Goal: Transaction & Acquisition: Purchase product/service

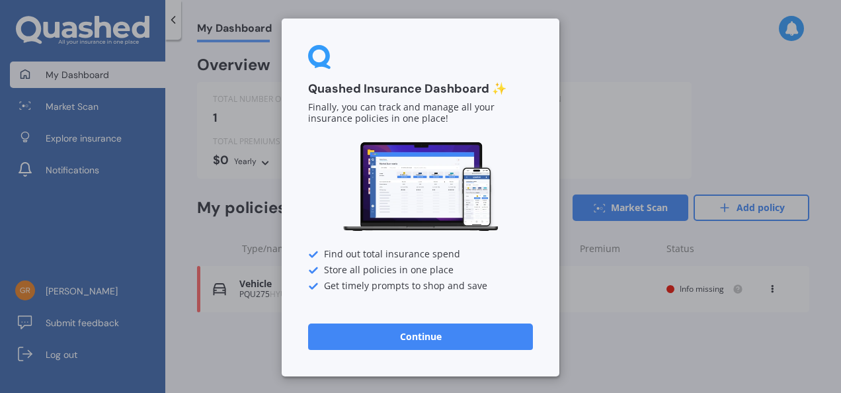
click at [467, 335] on button "Continue" at bounding box center [420, 336] width 225 height 26
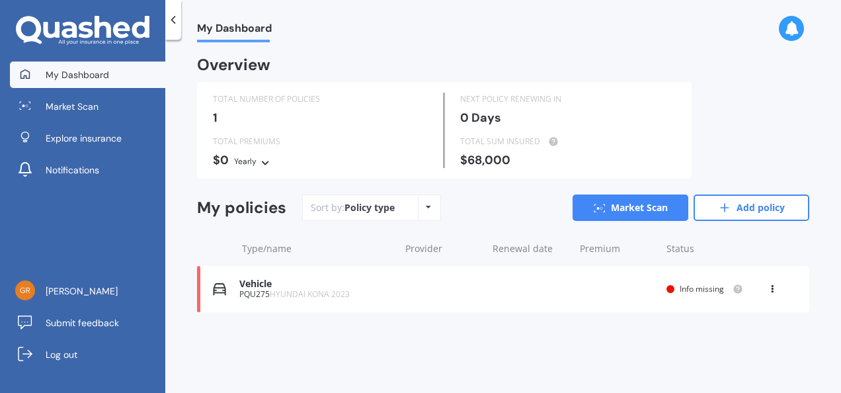
click at [559, 14] on div "My Dashboard" at bounding box center [503, 21] width 676 height 42
click at [691, 52] on div "My Dashboard Overview TOTAL NUMBER OF POLICIES 1 NEXT POLICY RENEWING [DATE] TO…" at bounding box center [503, 218] width 676 height 353
click at [86, 62] on link "My Dashboard" at bounding box center [87, 75] width 155 height 26
click at [87, 69] on span "My Dashboard" at bounding box center [77, 74] width 63 height 13
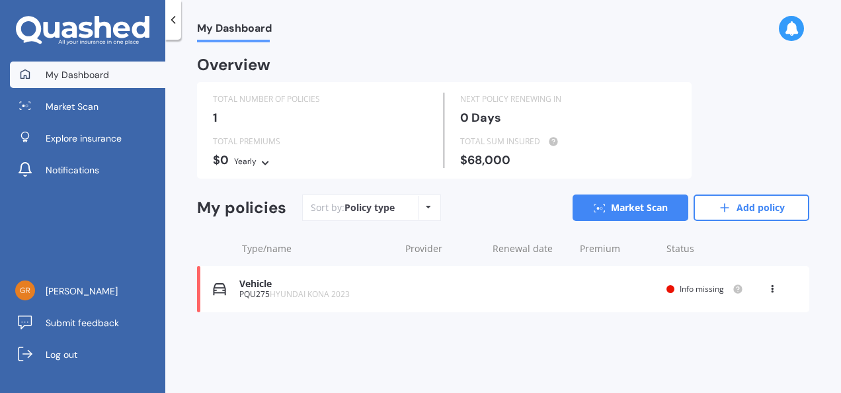
click at [406, 13] on div "My Dashboard" at bounding box center [503, 21] width 676 height 42
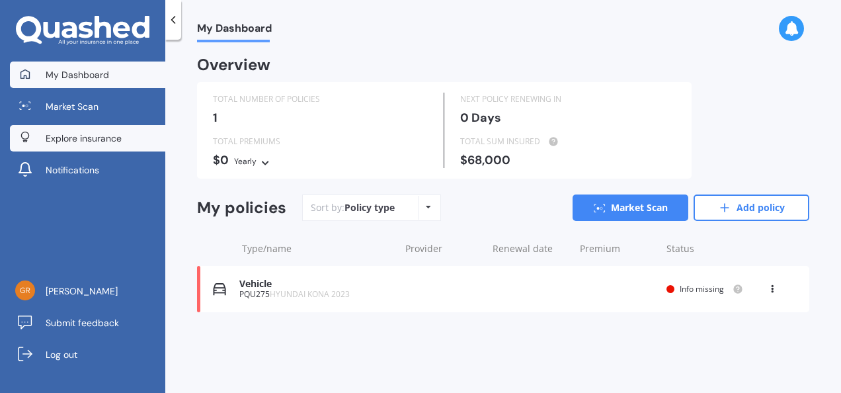
click at [122, 139] on link "Explore insurance" at bounding box center [87, 138] width 155 height 26
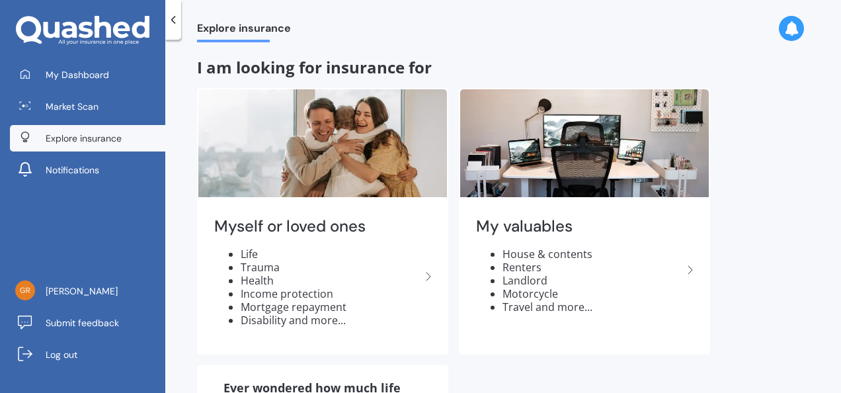
click at [509, 15] on div "Explore insurance" at bounding box center [503, 21] width 676 height 42
click at [788, 81] on div "Explore insurance I am looking for insurance for Myself or loved ones Life Trau…" at bounding box center [503, 218] width 676 height 353
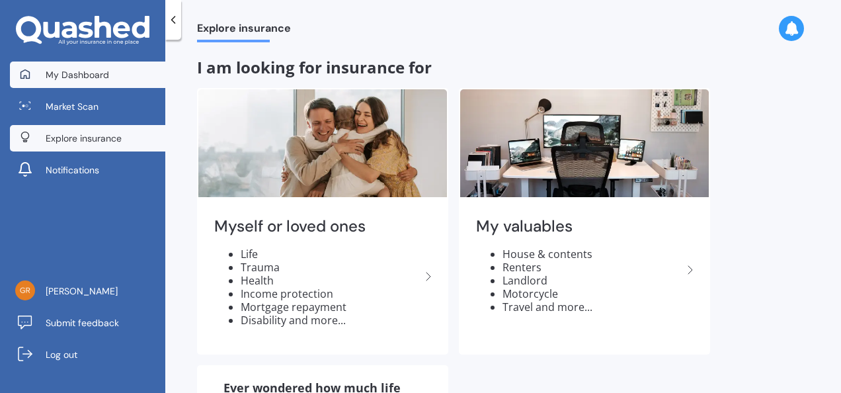
click at [93, 75] on span "My Dashboard" at bounding box center [77, 74] width 63 height 13
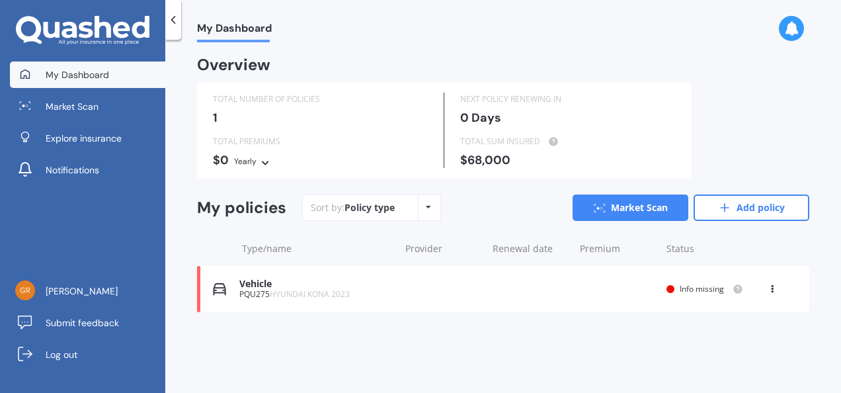
click at [429, 205] on icon at bounding box center [428, 207] width 5 height 8
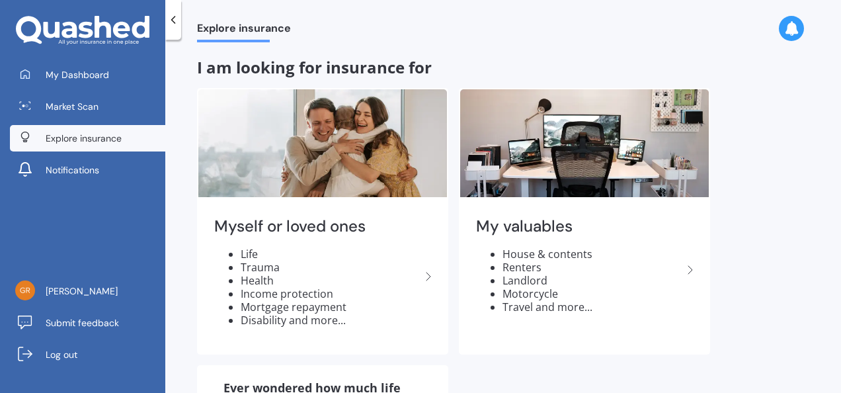
click at [446, 62] on div "I am looking for insurance for" at bounding box center [503, 67] width 612 height 19
click at [174, 19] on icon at bounding box center [173, 19] width 13 height 13
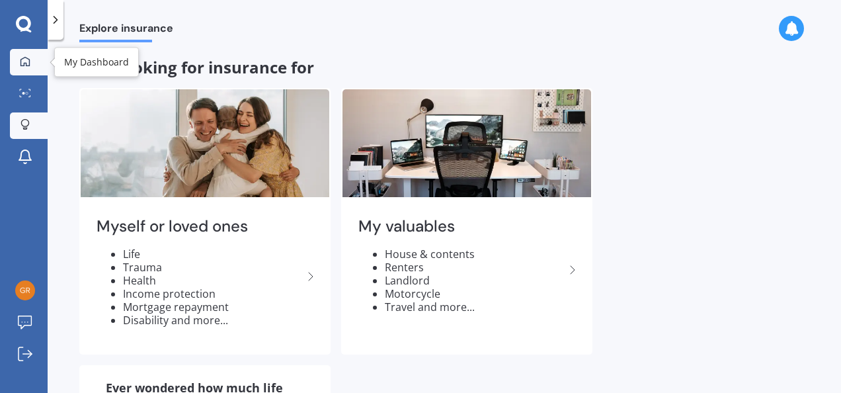
click at [19, 58] on div at bounding box center [25, 62] width 20 height 12
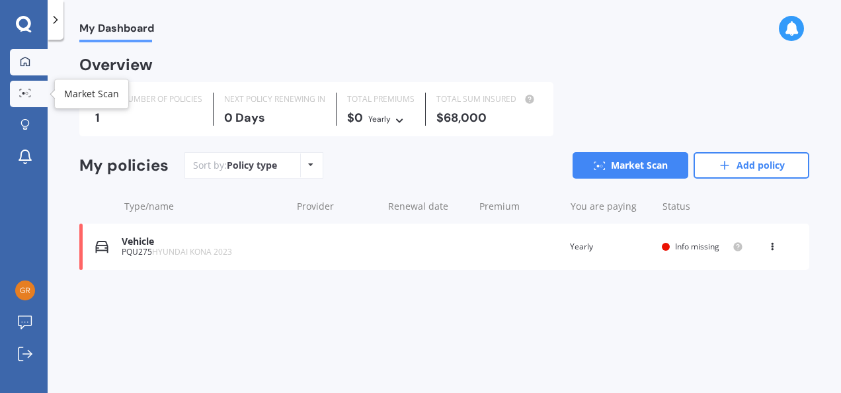
click at [23, 93] on circle at bounding box center [23, 93] width 3 height 3
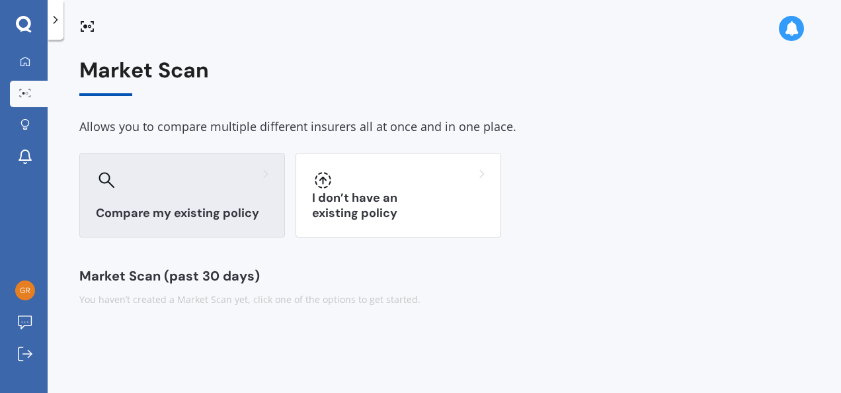
click at [102, 173] on icon at bounding box center [106, 179] width 15 height 15
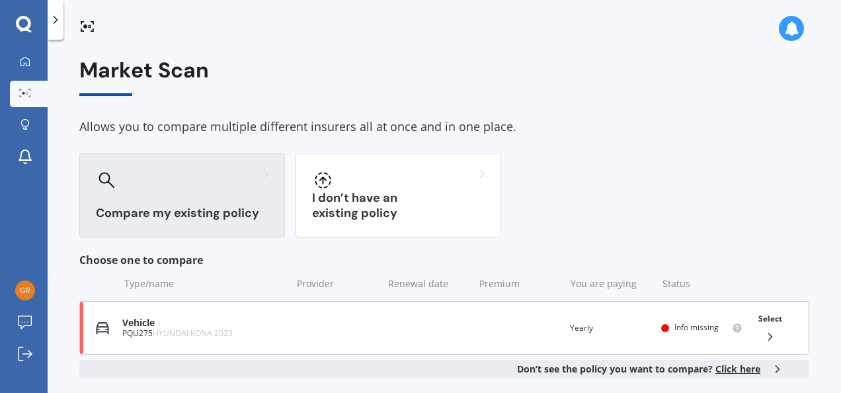
click at [134, 332] on div "PQU275 HYUNDAI KONA 2023" at bounding box center [203, 333] width 162 height 9
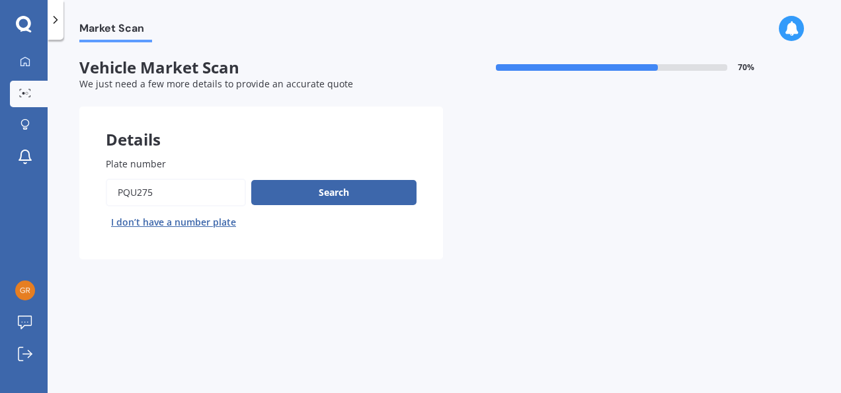
click at [159, 192] on input "Plate number" at bounding box center [176, 193] width 140 height 28
type input "P"
type input "pcb115"
click at [305, 185] on button "Search" at bounding box center [333, 192] width 165 height 25
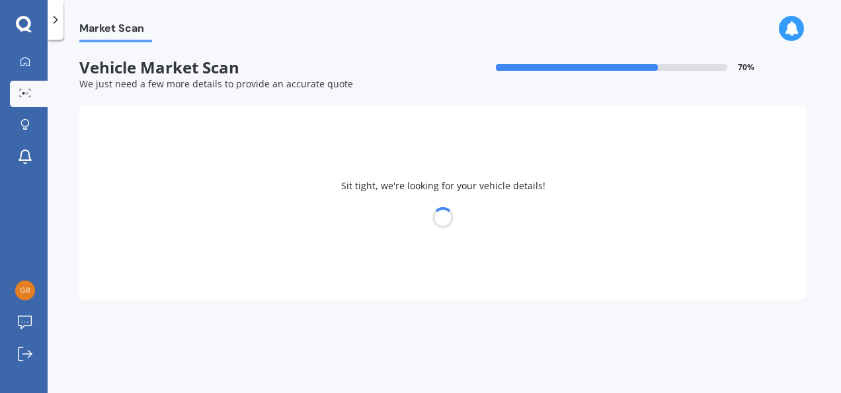
select select "RANGE ROVER"
select select "04"
select select "09"
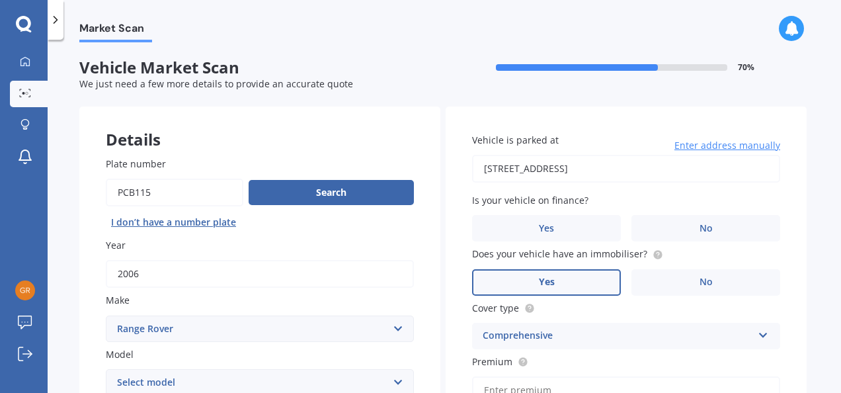
click at [370, 70] on span "Vehicle Market Scan" at bounding box center [261, 67] width 364 height 19
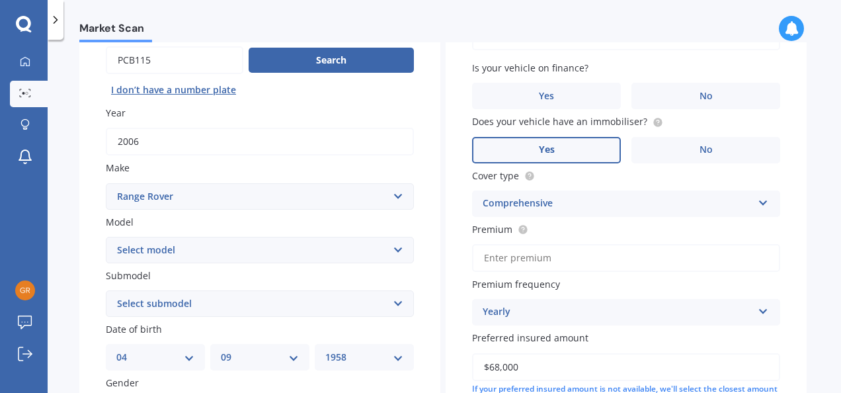
scroll to position [159, 0]
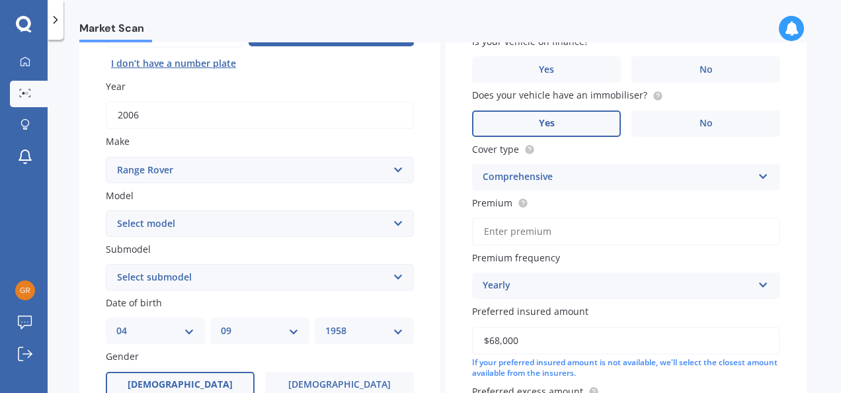
click at [394, 331] on select "YYYY 2025 2024 2023 2022 2021 2020 2019 2018 2017 2016 2015 2014 2013 2012 2011…" at bounding box center [364, 330] width 78 height 15
select select "1959"
click at [325, 325] on select "YYYY 2025 2024 2023 2022 2021 2020 2019 2018 2017 2016 2015 2014 2013 2012 2011…" at bounding box center [364, 330] width 78 height 15
click at [394, 222] on select "Select model DSE Evoque HSE LSE S SE Sport Tdi V8 Velar Vogue" at bounding box center [260, 223] width 308 height 26
select select "SPORT"
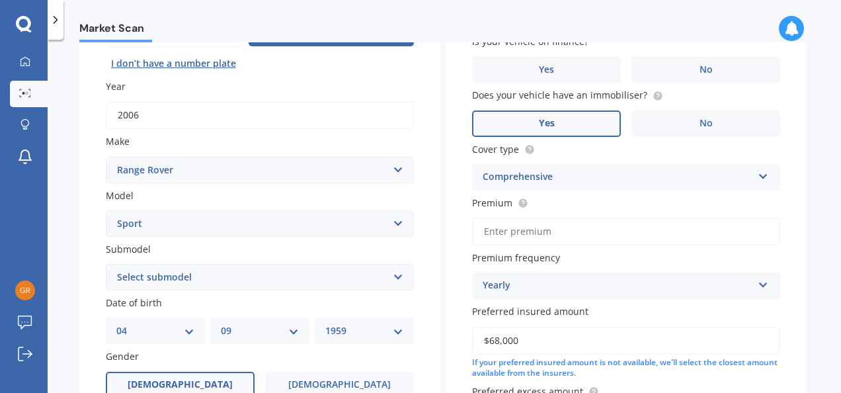
click at [106, 211] on select "Select model DSE Evoque HSE LSE S SE Sport Tdi V8 Velar Vogue" at bounding box center [260, 223] width 308 height 26
click at [397, 279] on select "Select submodel 2.7d 3 4.2 V8 SVR Carbon Edition 5" at bounding box center [260, 277] width 308 height 26
select select "4.2 V8"
click at [106, 265] on select "Select submodel 2.7d 3 4.2 V8 SVR Carbon Edition 5" at bounding box center [260, 277] width 308 height 26
click at [89, 323] on div "Plate number Search I don’t have a number plate Year [DATE] Make Select make AC…" at bounding box center [259, 279] width 361 height 614
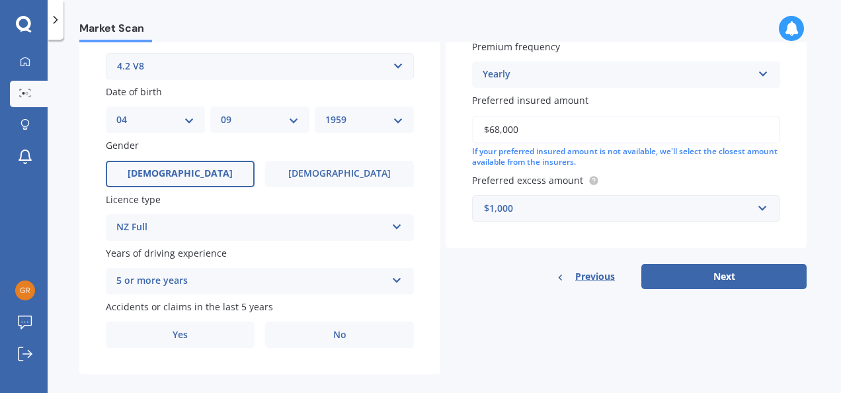
scroll to position [370, 0]
click at [309, 336] on label "No" at bounding box center [339, 334] width 149 height 26
click at [0, 0] on input "No" at bounding box center [0, 0] width 0 height 0
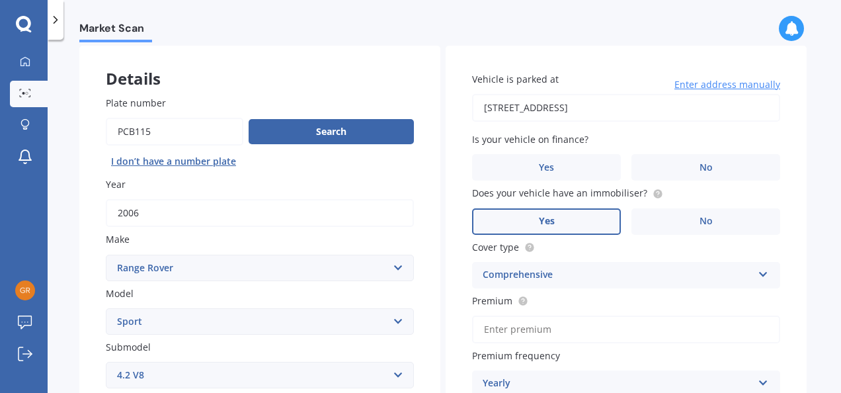
click at [501, 104] on input "[STREET_ADDRESS]" at bounding box center [626, 108] width 308 height 28
type input "[STREET_ADDRESS]"
click at [690, 159] on label "No" at bounding box center [706, 167] width 149 height 26
click at [0, 0] on input "No" at bounding box center [0, 0] width 0 height 0
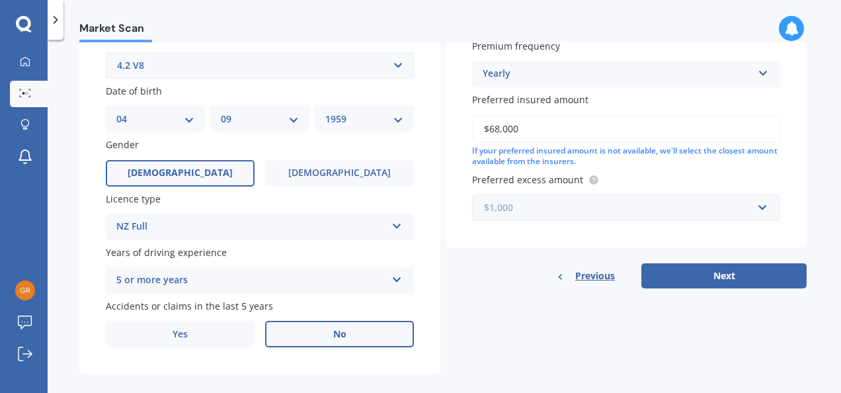
click at [758, 212] on input "text" at bounding box center [622, 207] width 296 height 25
click at [533, 134] on input "$68,000" at bounding box center [626, 129] width 308 height 28
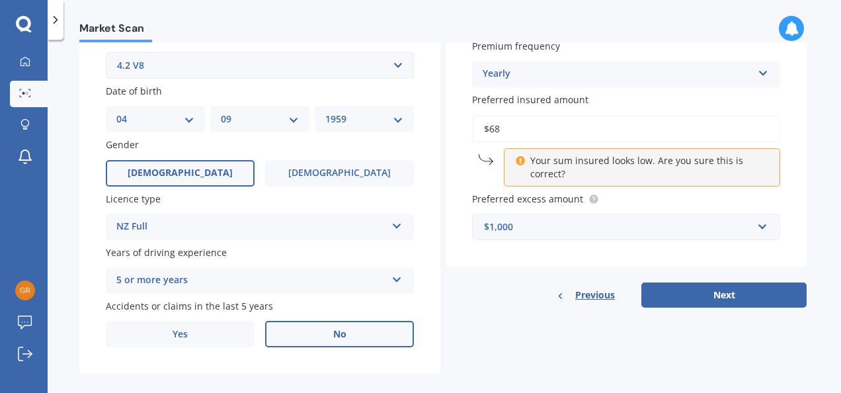
type input "$6"
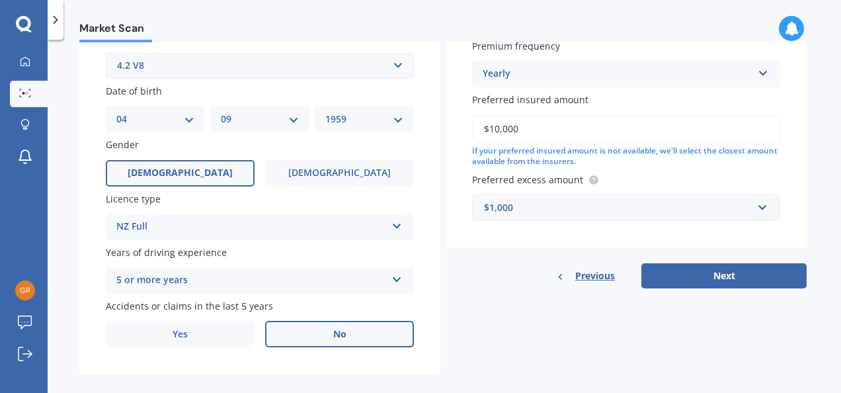
type input "$10,000"
click at [516, 201] on input "text" at bounding box center [622, 207] width 296 height 25
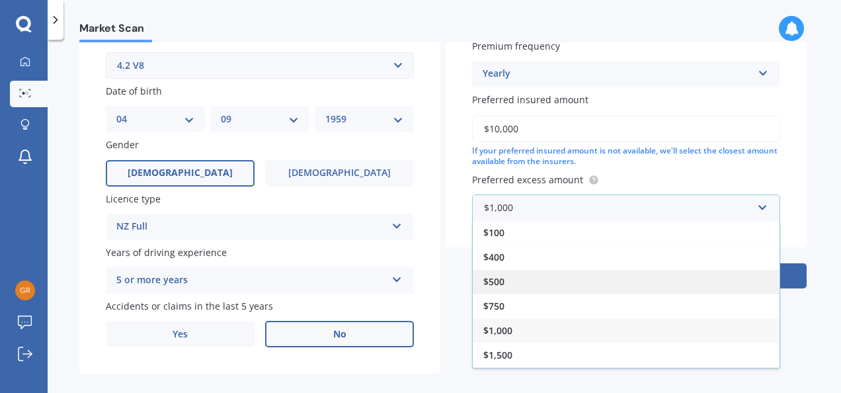
click at [496, 283] on span "$500" at bounding box center [493, 281] width 21 height 13
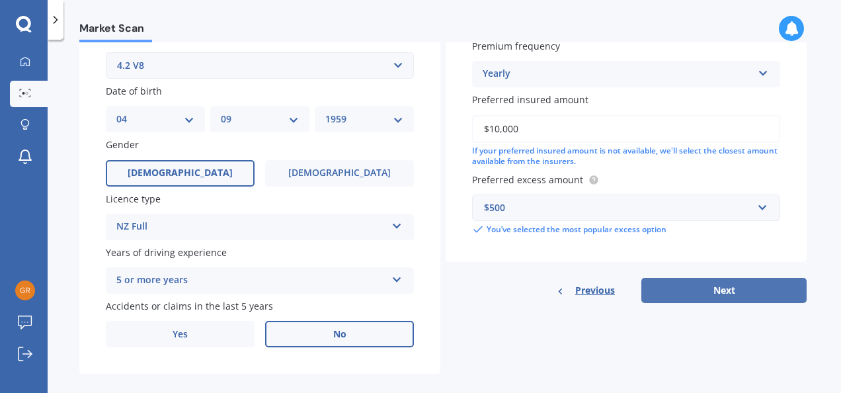
click at [682, 288] on button "Next" at bounding box center [723, 290] width 165 height 25
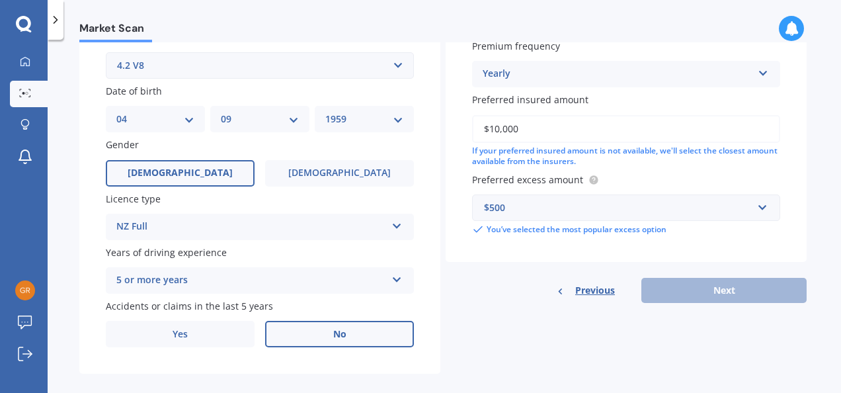
scroll to position [172, 0]
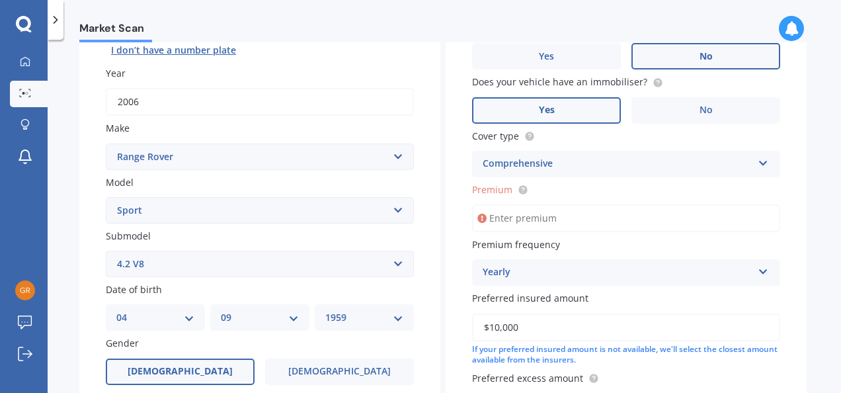
click at [489, 220] on input "Premium" at bounding box center [626, 218] width 308 height 28
type input "$890.84"
select select "24"
select select "03"
click at [788, 312] on div "Vehicle is parked at [STREET_ADDRESS] Enter address manually Is your vehicle on…" at bounding box center [626, 198] width 361 height 526
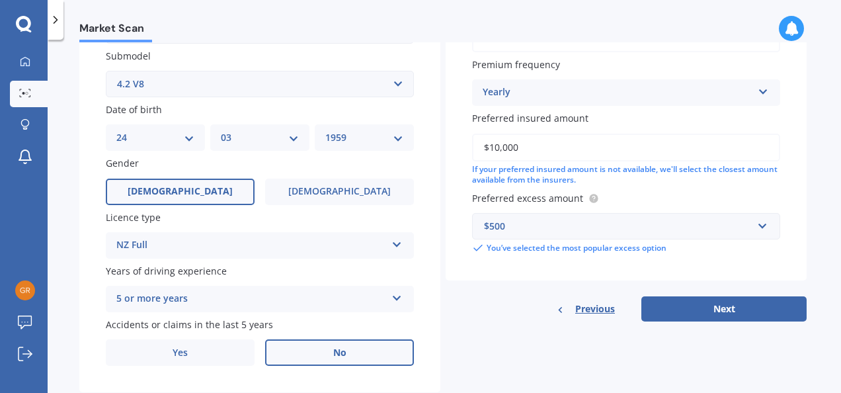
scroll to position [357, 0]
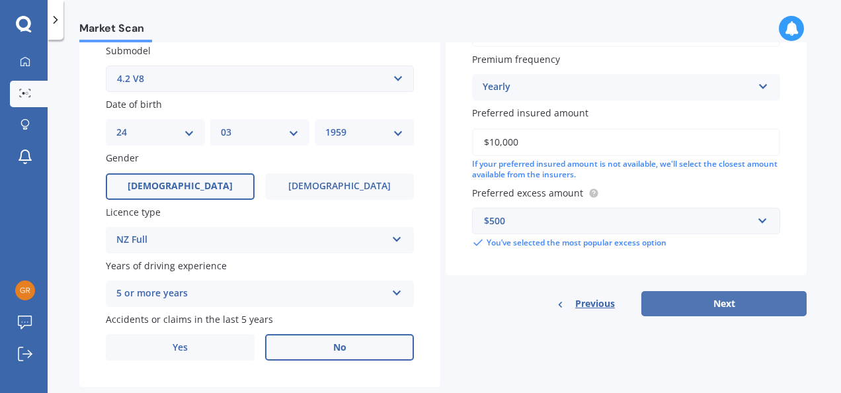
click at [733, 304] on button "Next" at bounding box center [723, 303] width 165 height 25
select select "24"
select select "03"
select select "1959"
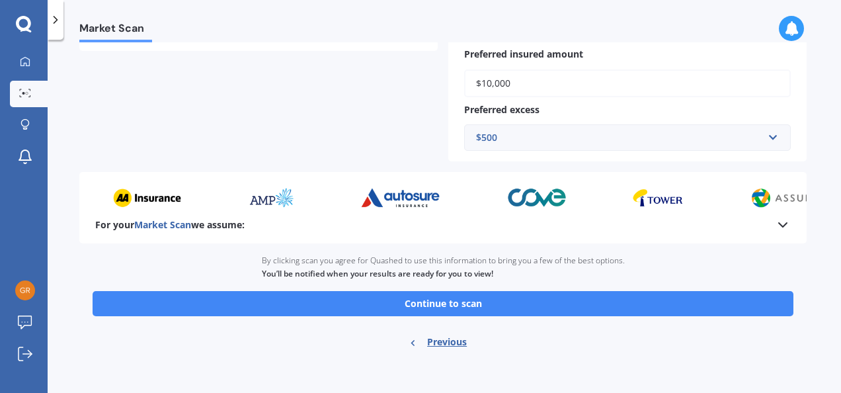
scroll to position [400, 0]
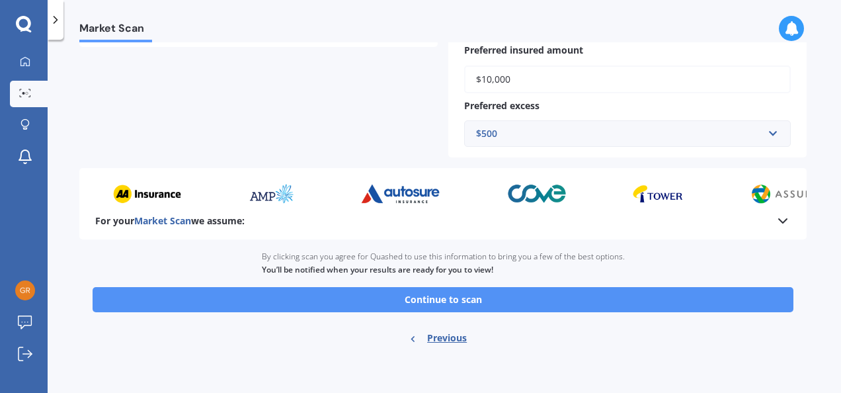
click at [411, 292] on button "Continue to scan" at bounding box center [443, 299] width 701 height 25
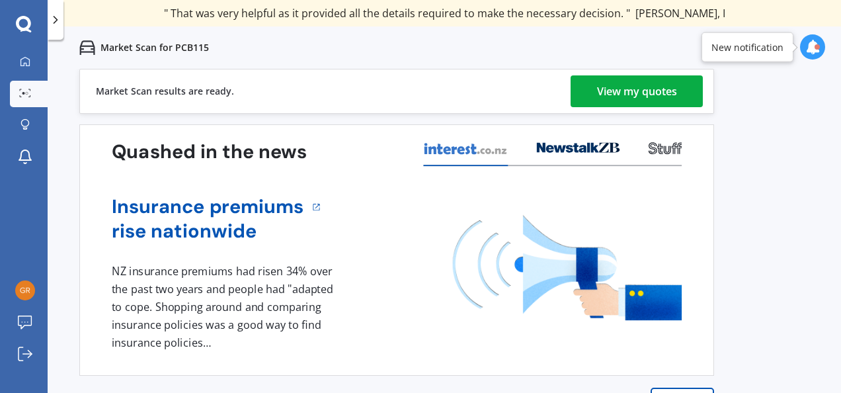
click at [639, 91] on div "View my quotes" at bounding box center [637, 91] width 80 height 32
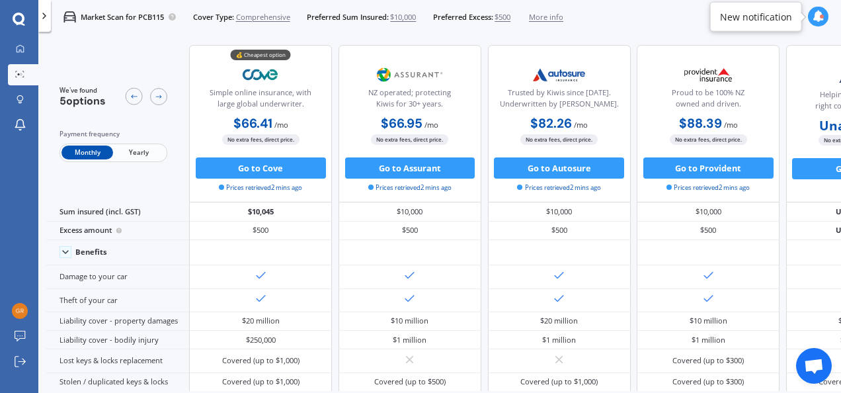
scroll to position [0, 116]
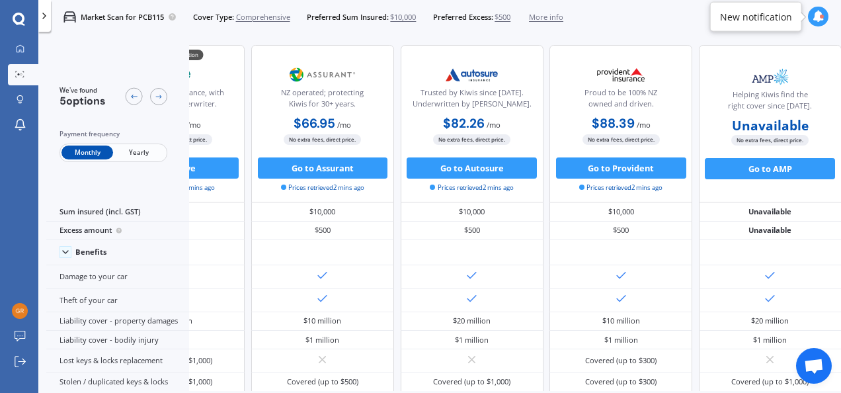
click at [133, 149] on span "Yearly" at bounding box center [139, 152] width 52 height 14
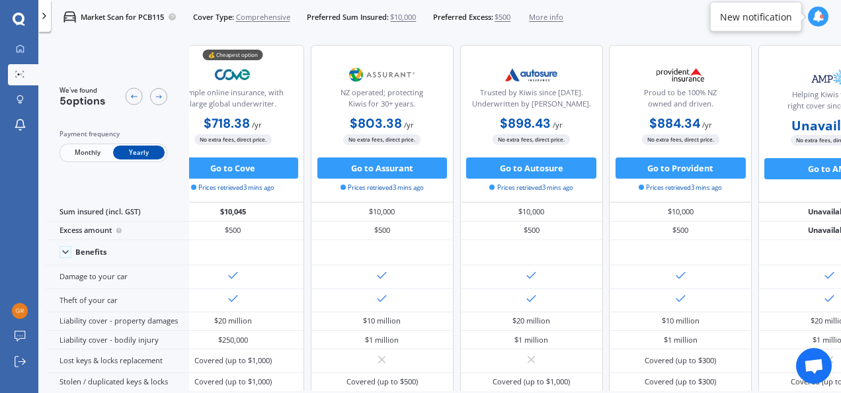
scroll to position [0, 0]
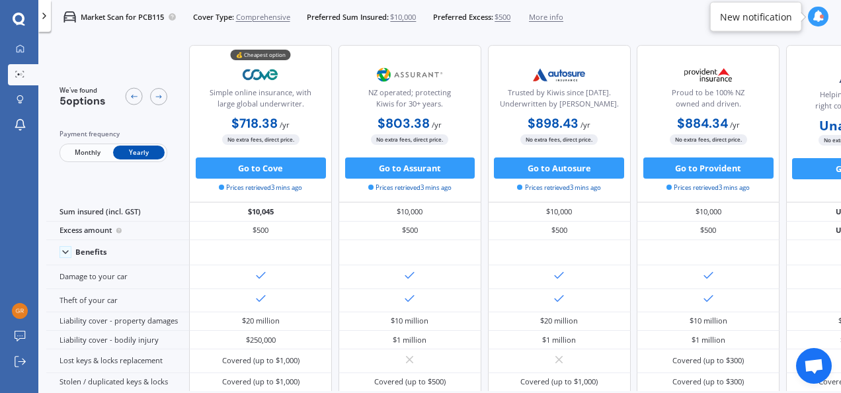
click at [16, 250] on div "My Dashboard Market Scan Explore insurance Notifications [PERSON_NAME] Submit f…" at bounding box center [19, 216] width 38 height 354
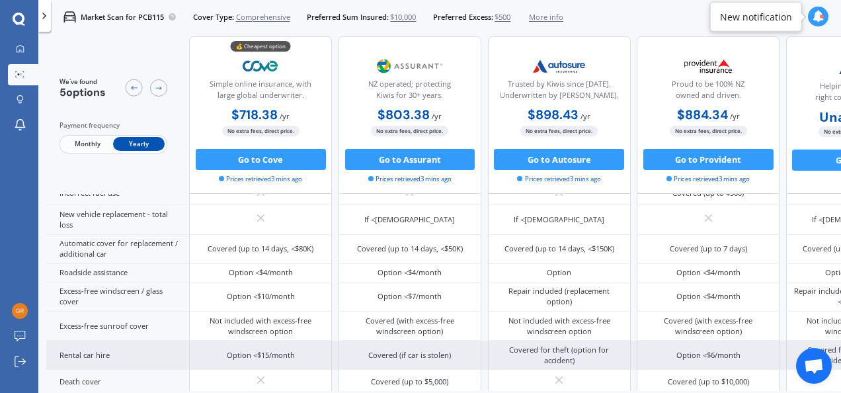
click at [620, 347] on div "Covered for theft (option for accident)" at bounding box center [559, 355] width 127 height 21
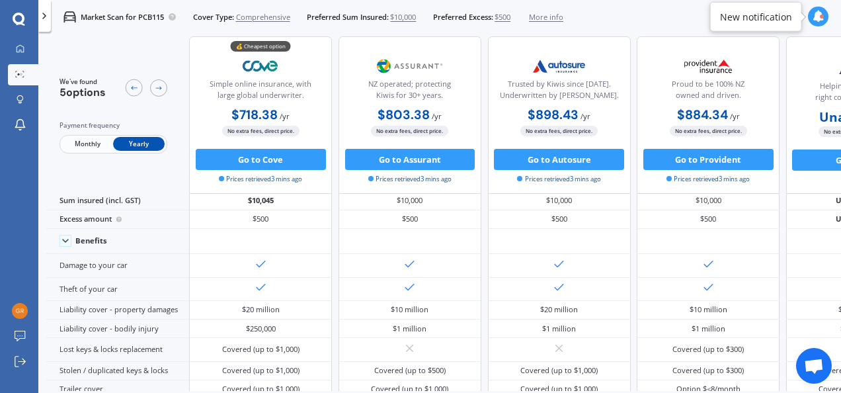
scroll to position [0, 0]
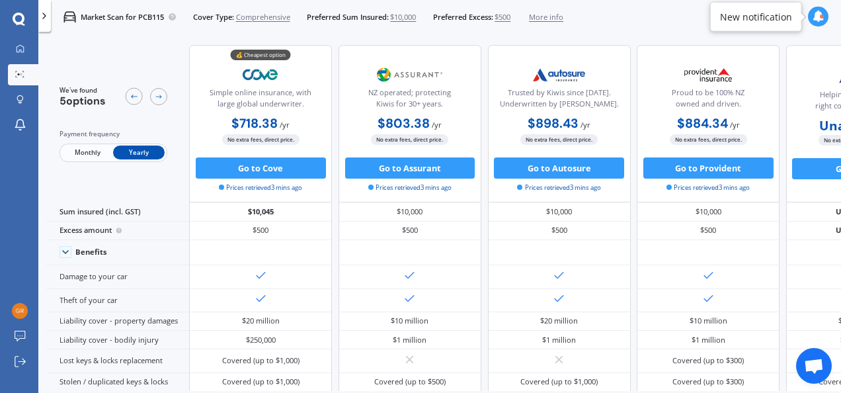
click at [87, 151] on span "Monthly" at bounding box center [88, 152] width 52 height 14
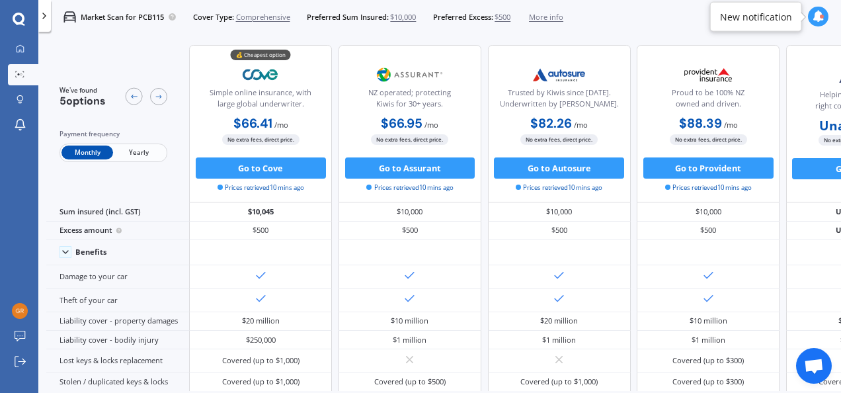
click at [144, 148] on span "Yearly" at bounding box center [139, 152] width 52 height 14
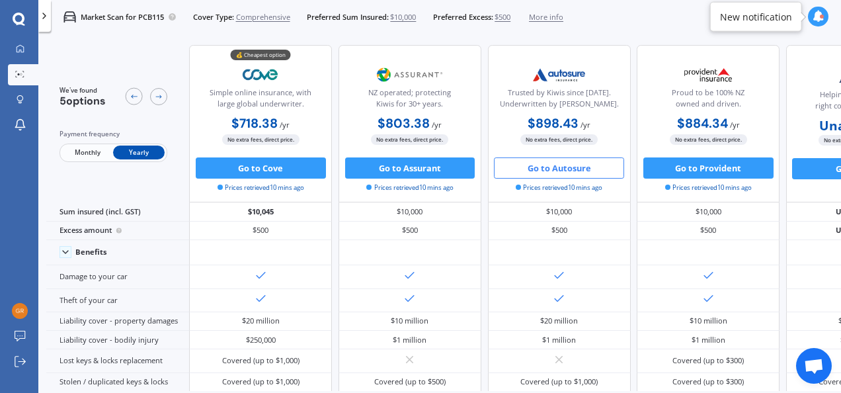
click at [526, 162] on button "Go to Autosure" at bounding box center [559, 167] width 130 height 21
